Goal: Information Seeking & Learning: Learn about a topic

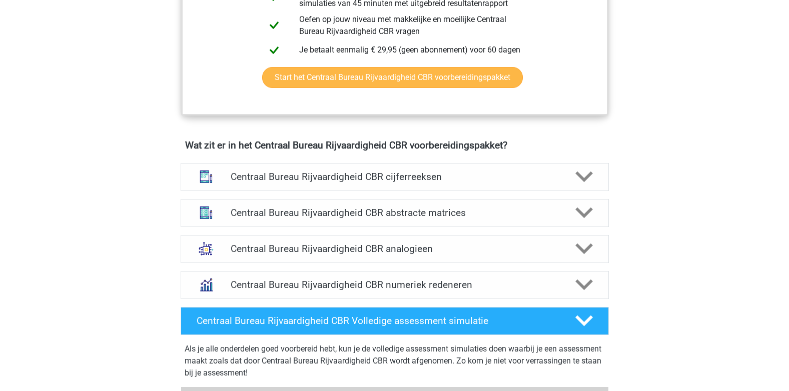
scroll to position [650, 0]
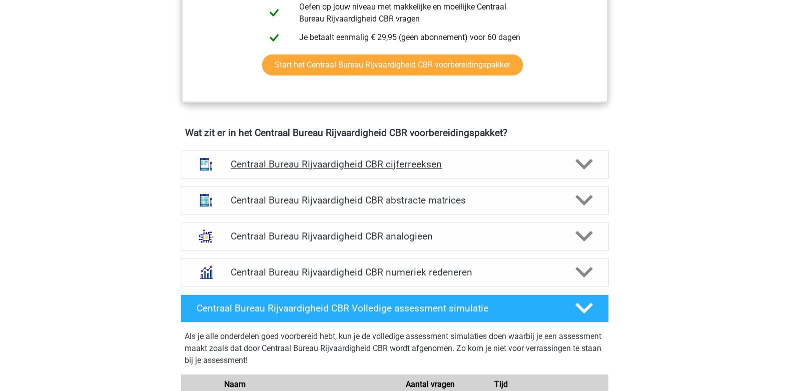
click at [589, 165] on polygon at bounding box center [584, 164] width 18 height 11
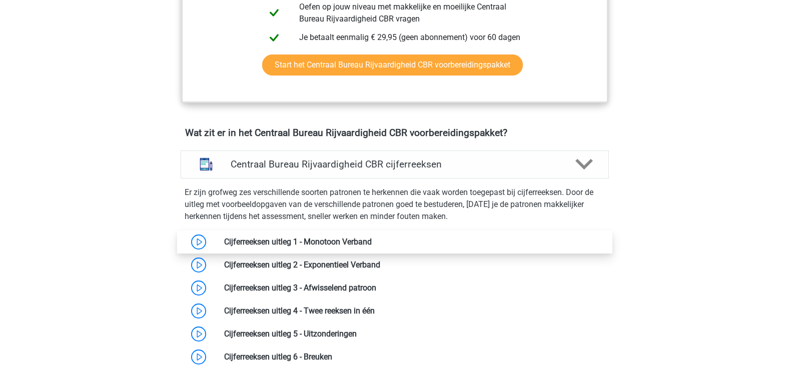
click at [372, 241] on link at bounding box center [372, 242] width 0 height 10
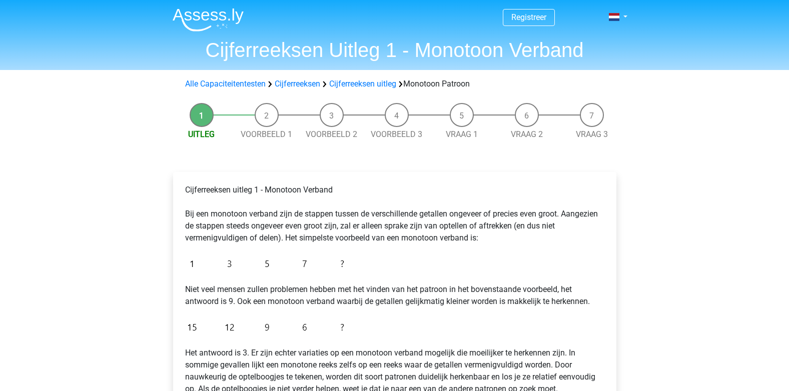
click at [265, 115] on li "Voorbeeld 1" at bounding box center [266, 122] width 65 height 38
